Goal: Information Seeking & Learning: Understand process/instructions

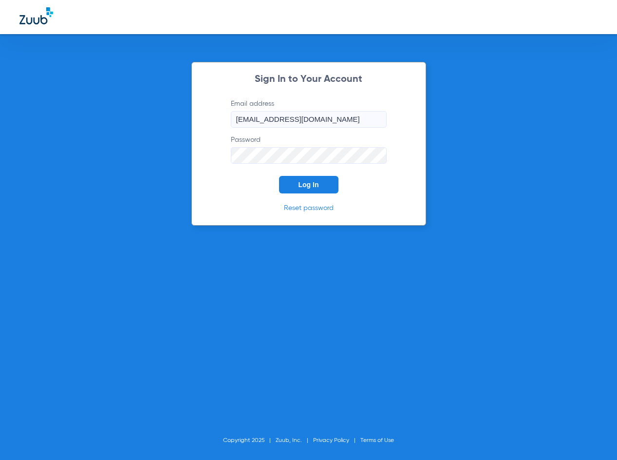
drag, startPoint x: 319, startPoint y: 172, endPoint x: 322, endPoint y: 180, distance: 7.7
click at [319, 173] on form "Email address [EMAIL_ADDRESS][DOMAIN_NAME] Password Log In" at bounding box center [308, 146] width 185 height 95
click at [322, 180] on button "Log In" at bounding box center [308, 185] width 59 height 18
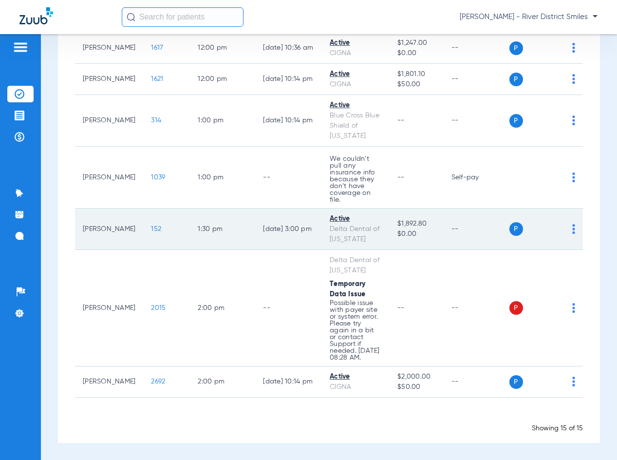
scroll to position [645, 0]
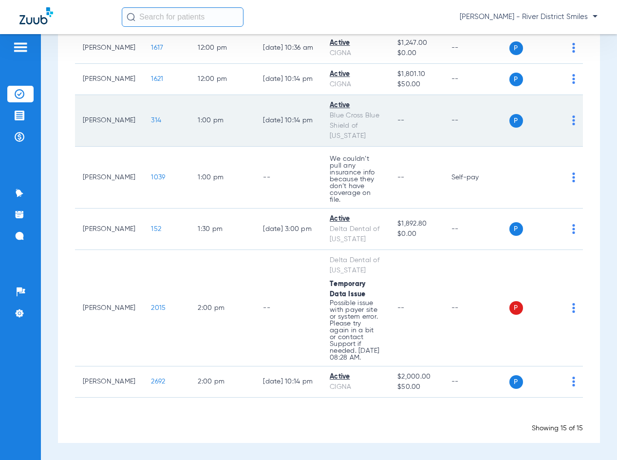
click at [151, 117] on span "314" at bounding box center [156, 120] width 10 height 7
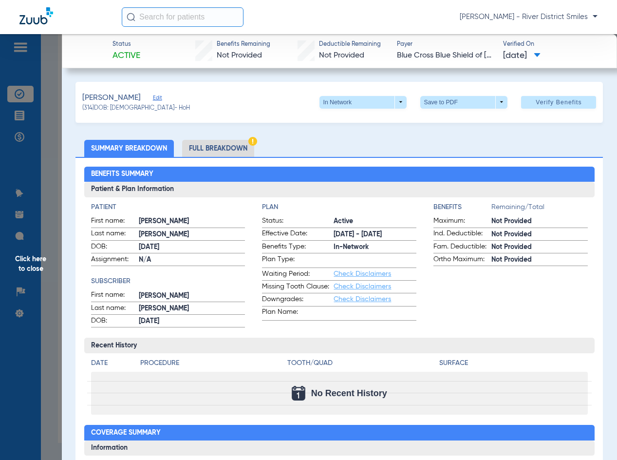
click at [238, 151] on li "Full Breakdown" at bounding box center [218, 148] width 72 height 17
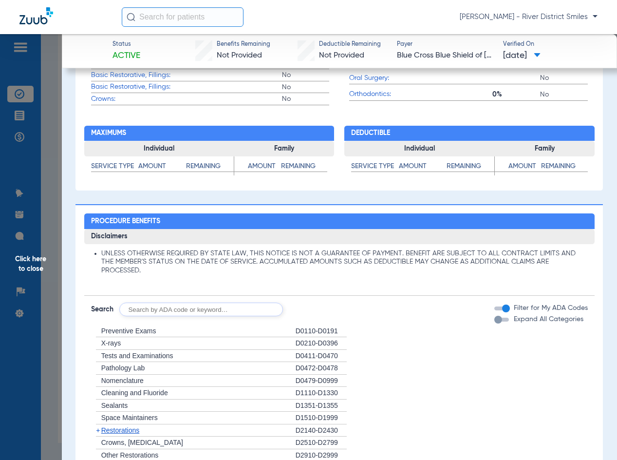
scroll to position [536, 0]
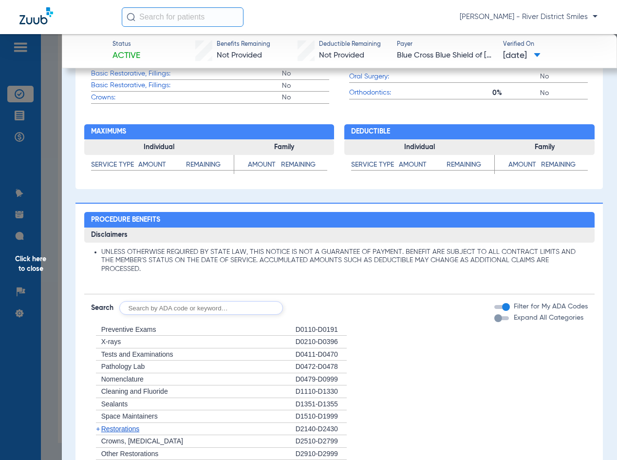
click at [207, 303] on input "text" at bounding box center [201, 308] width 164 height 14
type input "d"
type input "D2391"
click button "Search" at bounding box center [319, 308] width 38 height 14
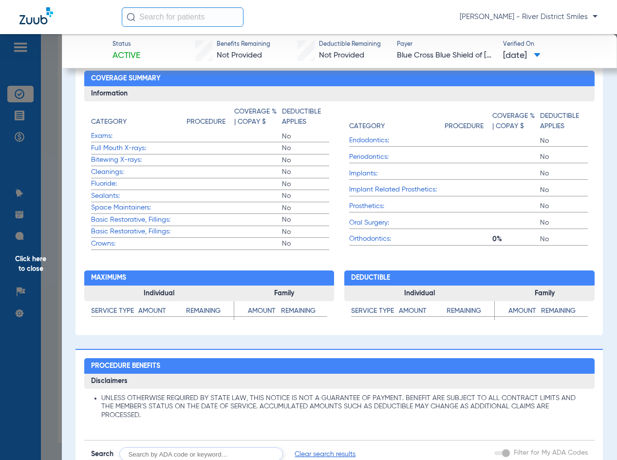
scroll to position [341, 0]
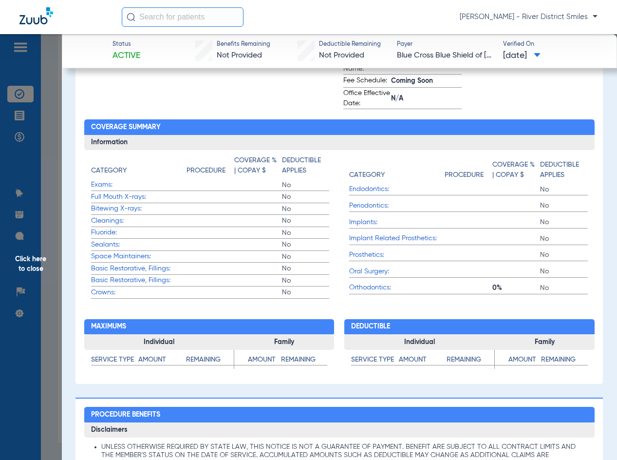
click at [114, 268] on span "Basic Restorative, Fillings:" at bounding box center [138, 269] width 95 height 10
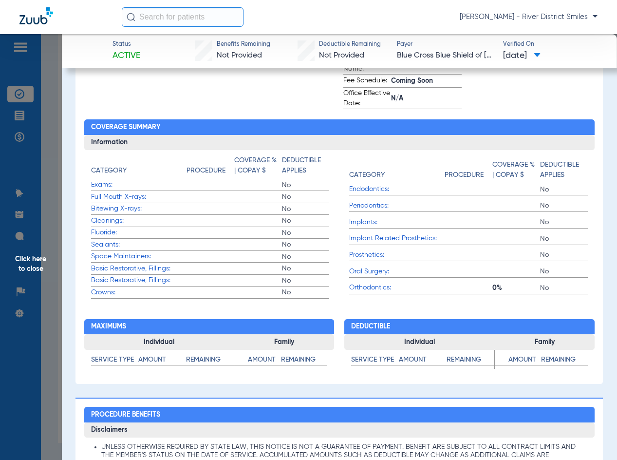
click at [114, 268] on span "Basic Restorative, Fillings:" at bounding box center [138, 269] width 95 height 10
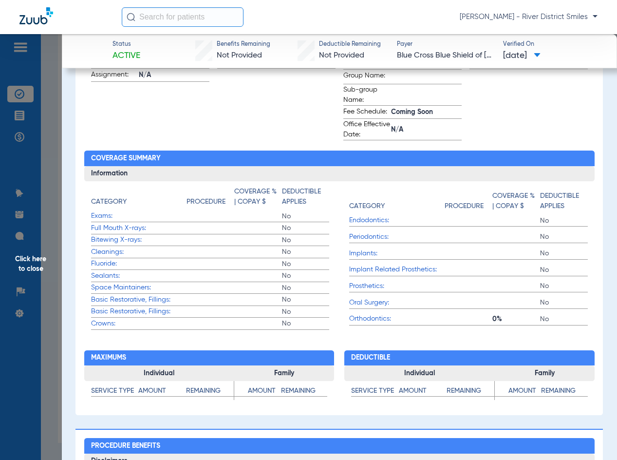
scroll to position [0, 0]
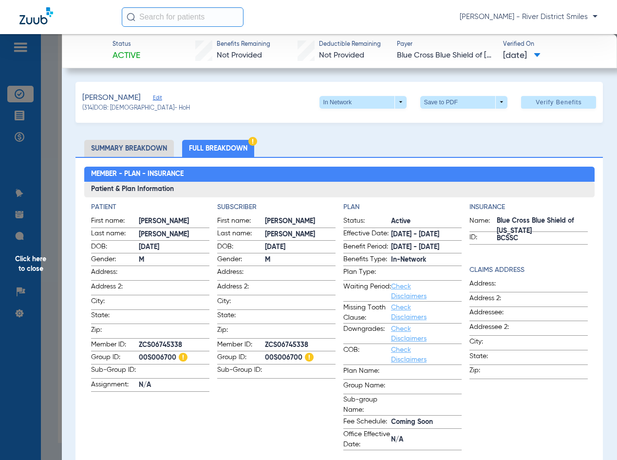
click at [137, 143] on li "Summary Breakdown" at bounding box center [129, 148] width 90 height 17
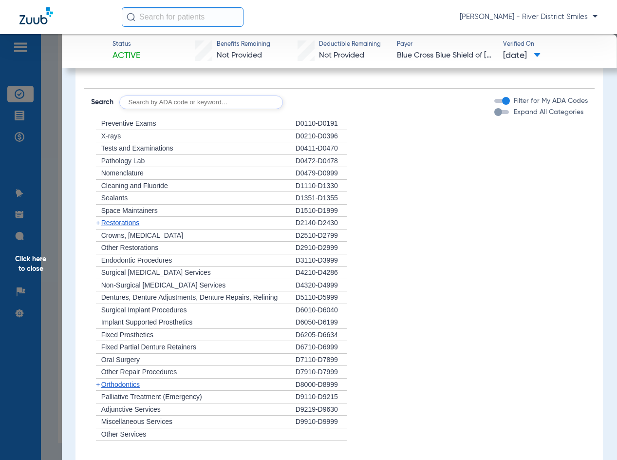
scroll to position [633, 0]
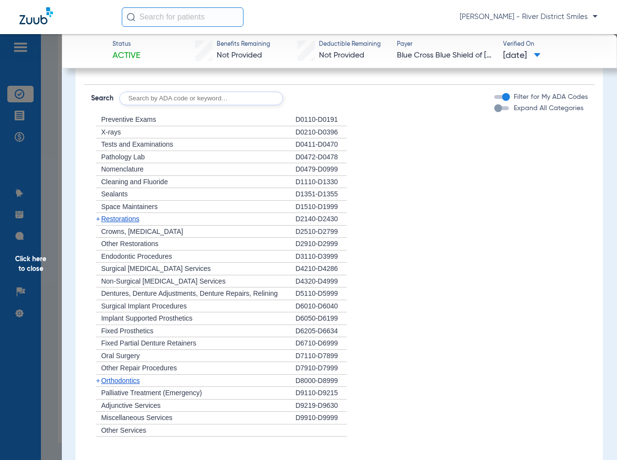
click at [126, 218] on span "Restorations" at bounding box center [120, 219] width 38 height 8
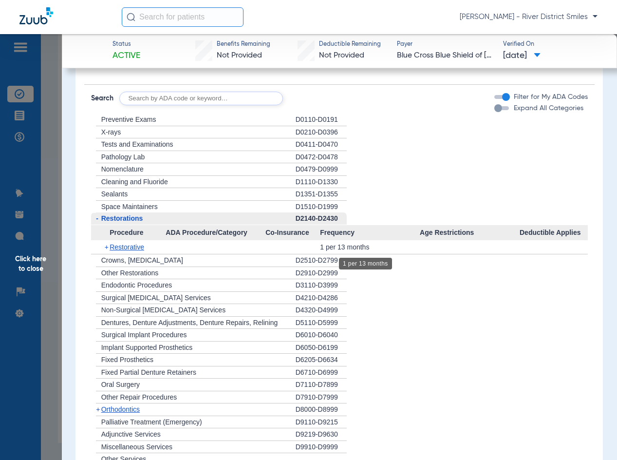
drag, startPoint x: 316, startPoint y: 245, endPoint x: 483, endPoint y: 303, distance: 177.5
click at [378, 250] on div "+ Restorative 1 per 13 months" at bounding box center [339, 247] width 497 height 14
